Goal: Entertainment & Leisure: Browse casually

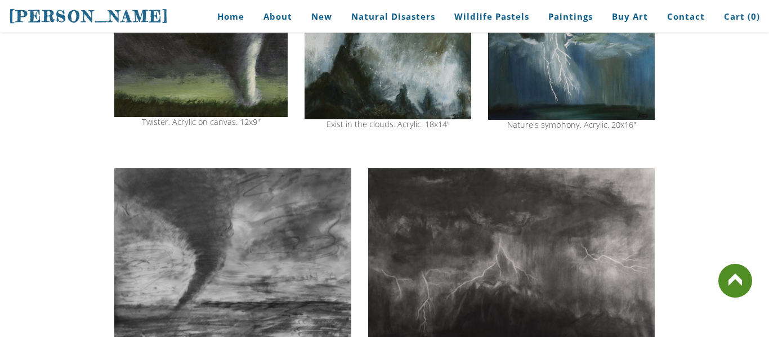
scroll to position [435, 0]
click at [446, 262] on img at bounding box center [511, 262] width 286 height 188
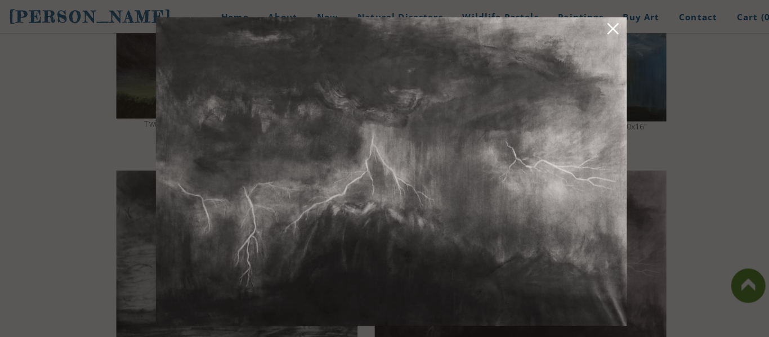
click at [610, 21] on link at bounding box center [602, 29] width 16 height 17
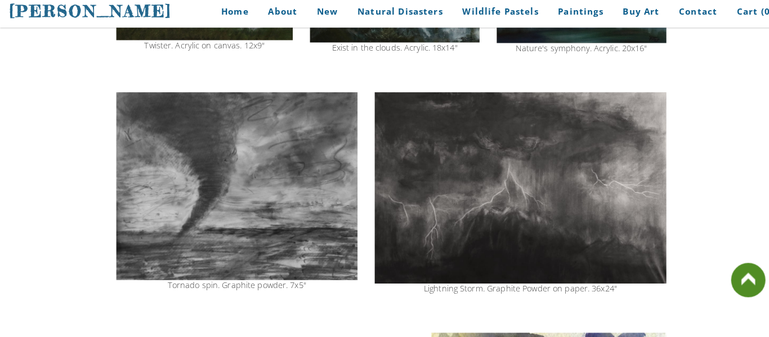
scroll to position [505, 0]
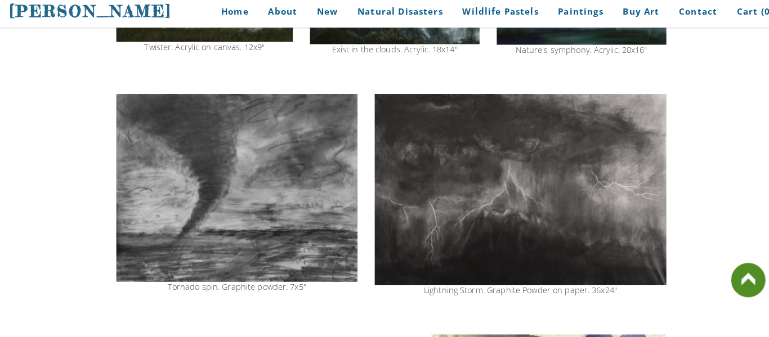
click at [225, 227] on img at bounding box center [232, 190] width 237 height 185
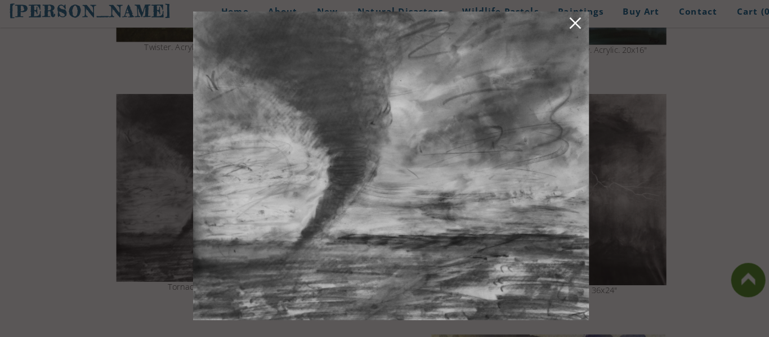
click at [574, 26] on img at bounding box center [384, 168] width 389 height 303
click at [567, 26] on link at bounding box center [565, 29] width 16 height 17
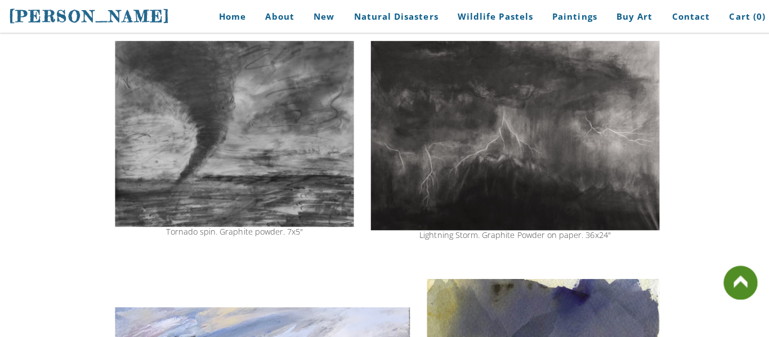
scroll to position [558, 0]
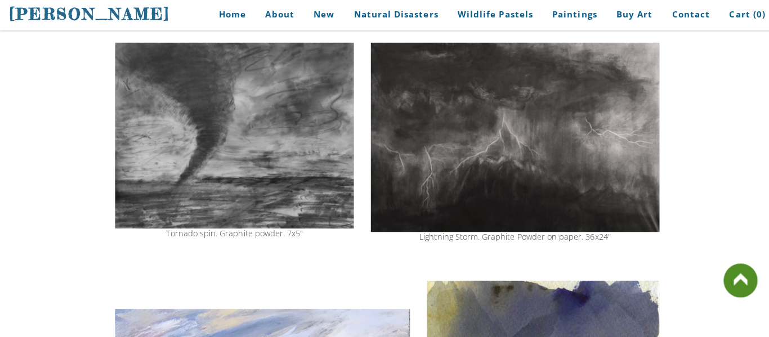
click at [298, 123] on img at bounding box center [232, 136] width 237 height 185
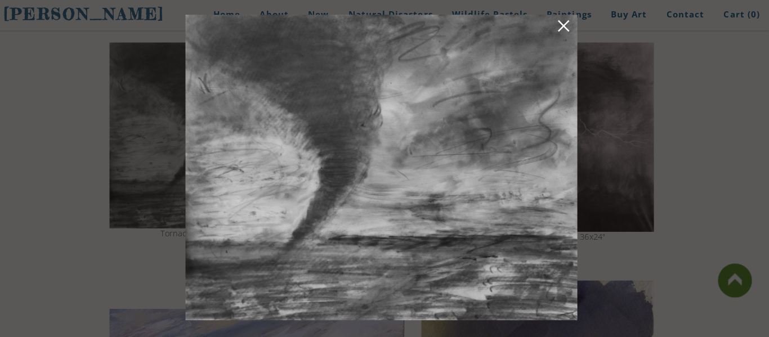
click at [562, 30] on link at bounding box center [565, 29] width 16 height 17
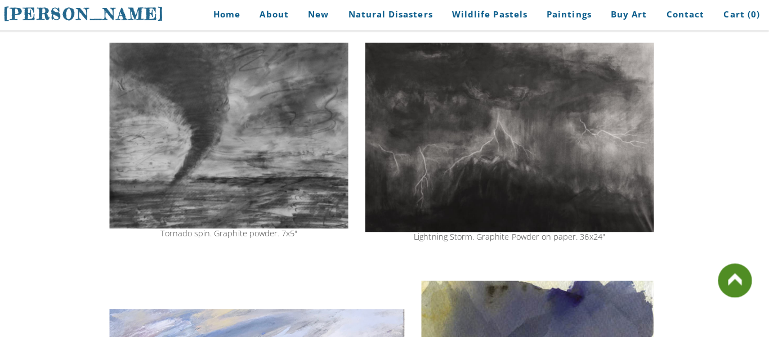
click at [570, 155] on img at bounding box center [511, 138] width 286 height 188
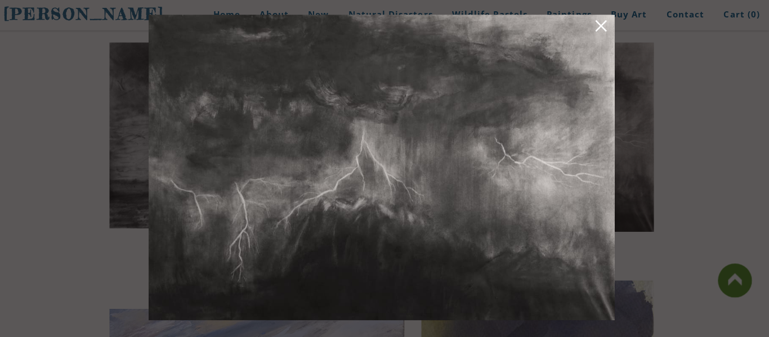
scroll to position [558, 0]
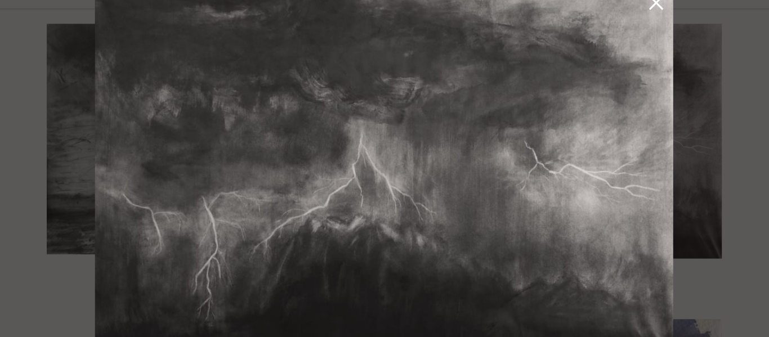
click at [606, 34] on link at bounding box center [602, 29] width 16 height 17
